Goal: Find specific page/section: Find specific page/section

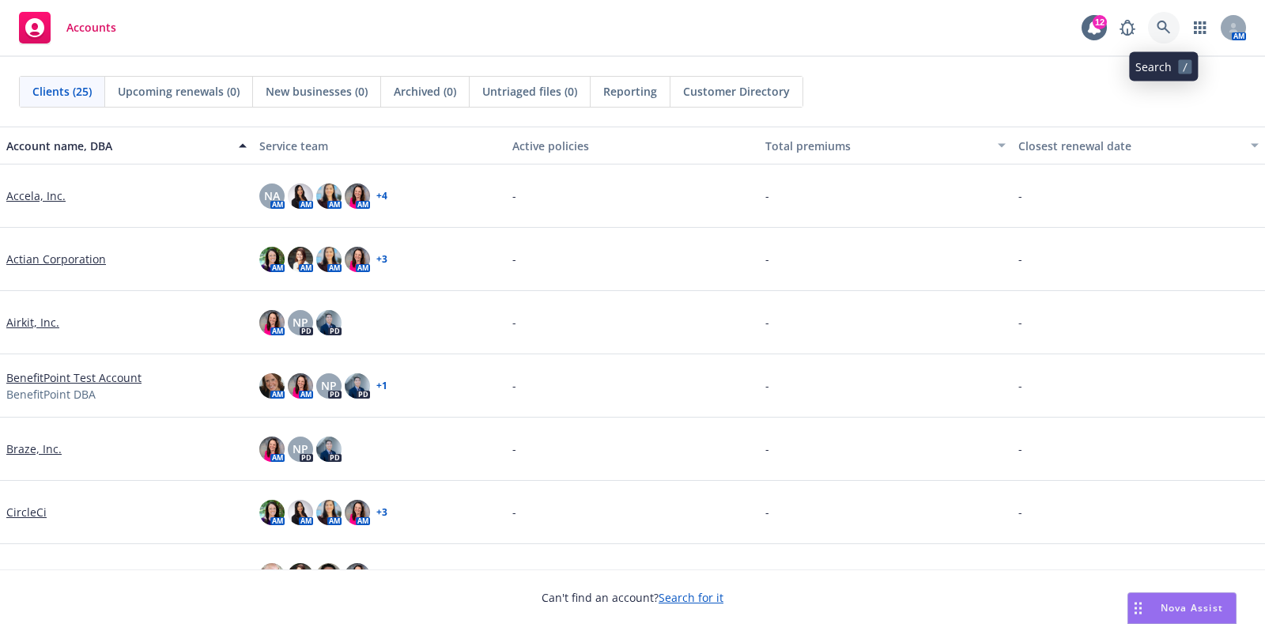
click at [1163, 29] on icon at bounding box center [1164, 28] width 14 height 14
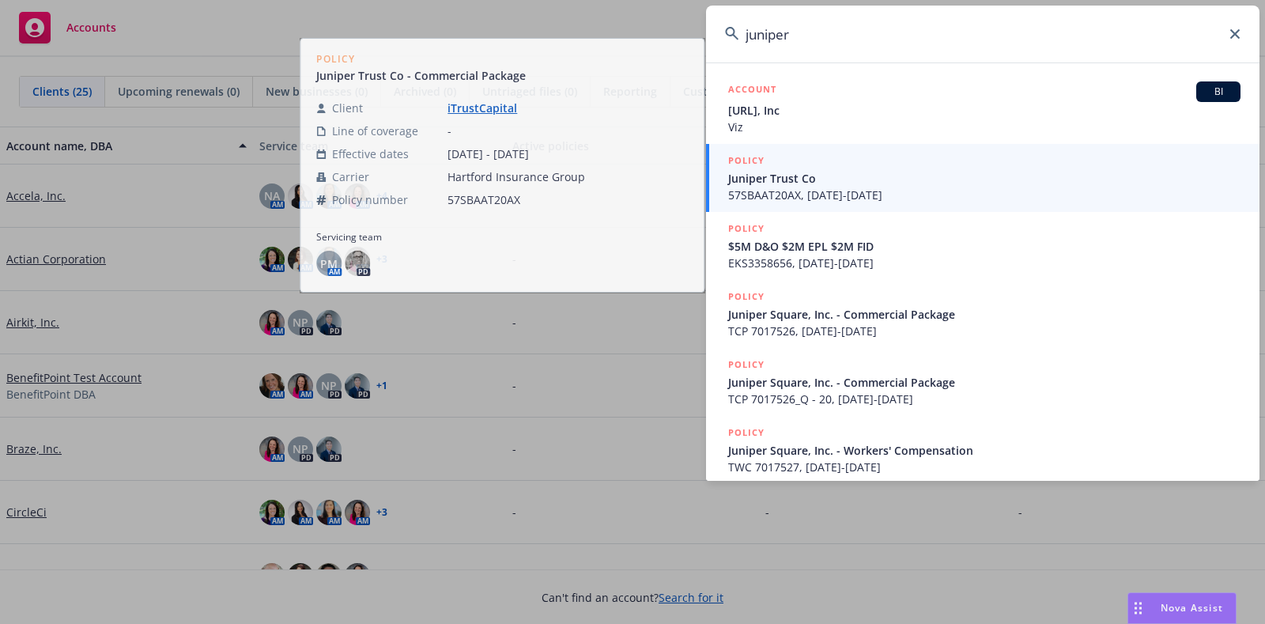
scroll to position [395, 0]
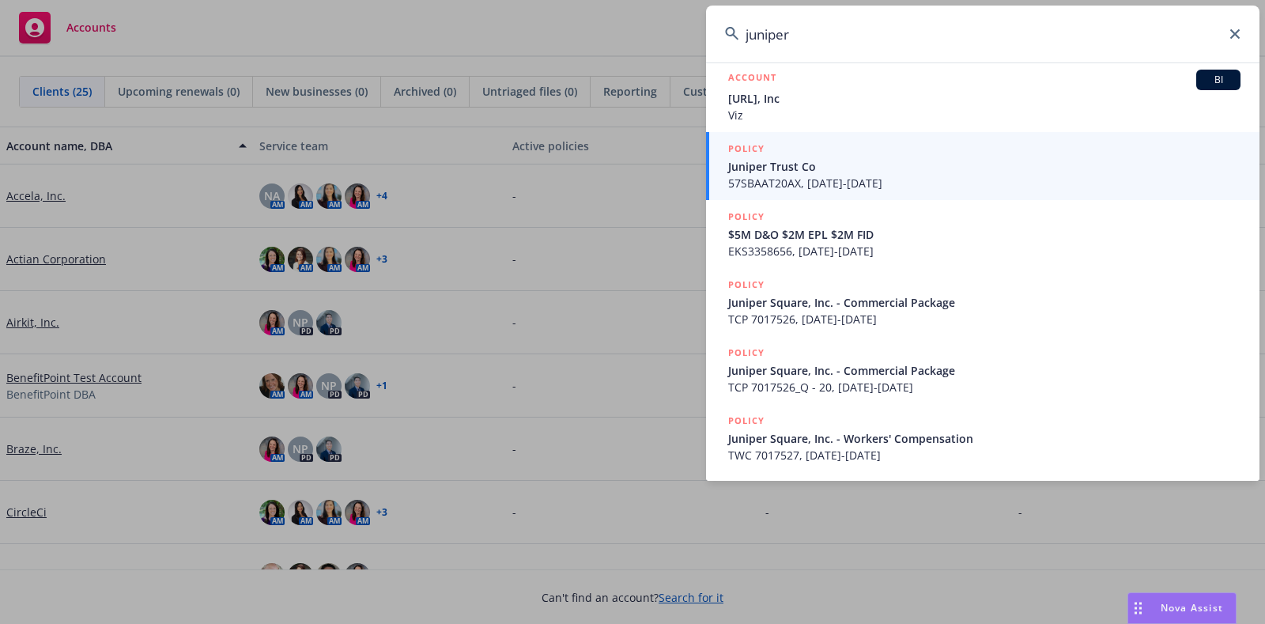
type input "juniper"
